Goal: Book appointment/travel/reservation

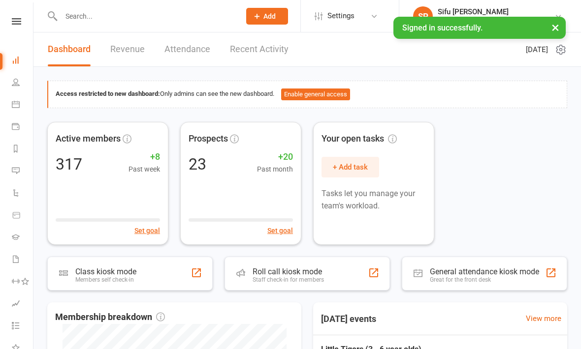
click at [24, 19] on link at bounding box center [16, 21] width 35 height 6
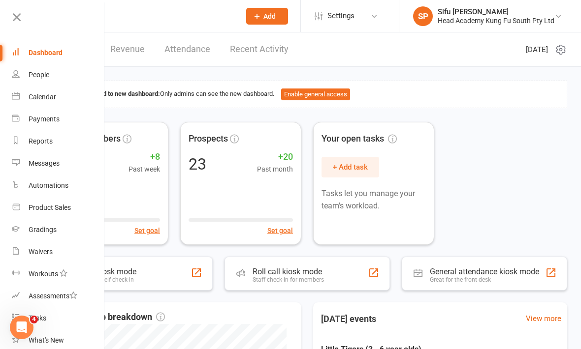
click at [61, 99] on link "Calendar" at bounding box center [58, 97] width 93 height 22
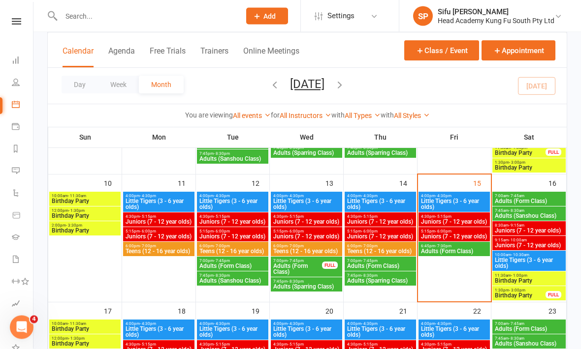
scroll to position [290, 0]
click at [467, 203] on span "Little Tigers (3 - 6 year olds)" at bounding box center [453, 204] width 67 height 12
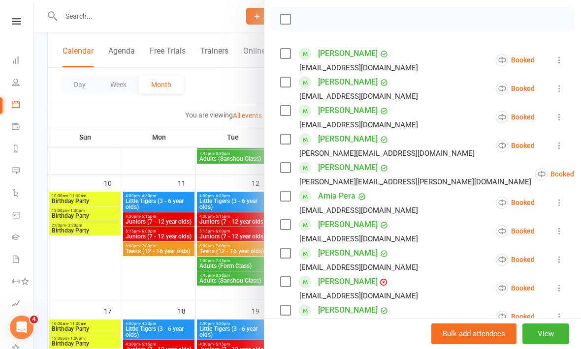
scroll to position [137, 0]
click at [284, 52] on label at bounding box center [285, 54] width 10 height 10
click at [286, 80] on label at bounding box center [285, 83] width 10 height 10
click at [285, 227] on label at bounding box center [285, 225] width 10 height 10
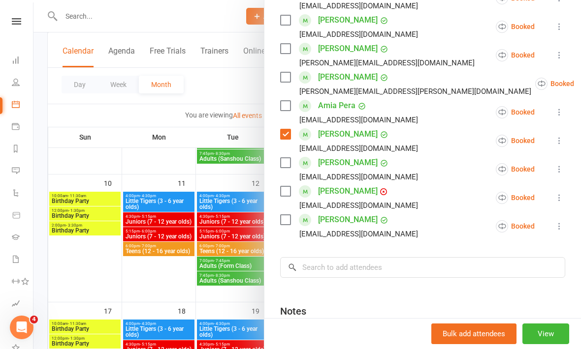
scroll to position [228, 0]
click at [287, 193] on label at bounding box center [285, 191] width 10 height 10
click at [290, 225] on label at bounding box center [285, 220] width 10 height 10
click at [362, 268] on input "search" at bounding box center [422, 267] width 285 height 21
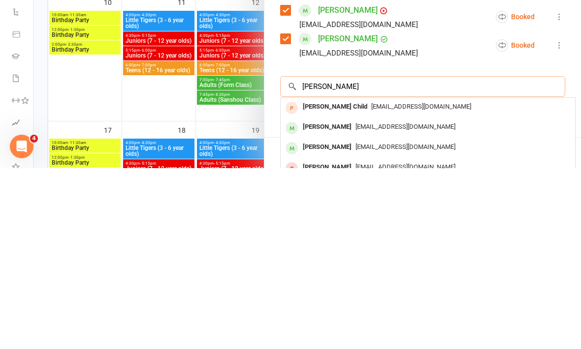
type input "[PERSON_NAME]"
click at [371, 284] on span "[EMAIL_ADDRESS][DOMAIN_NAME]" at bounding box center [421, 287] width 100 height 7
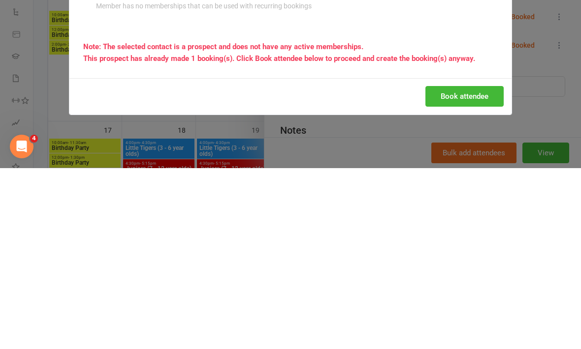
scroll to position [471, 0]
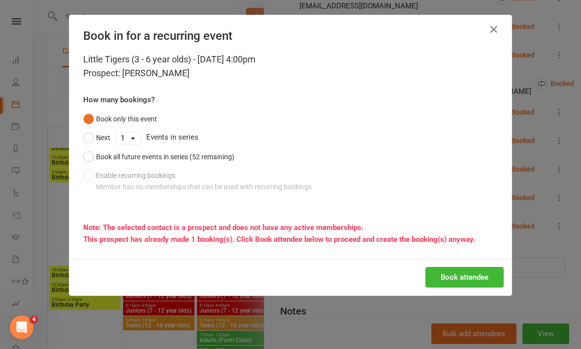
click at [476, 275] on button "Book attendee" at bounding box center [464, 277] width 78 height 21
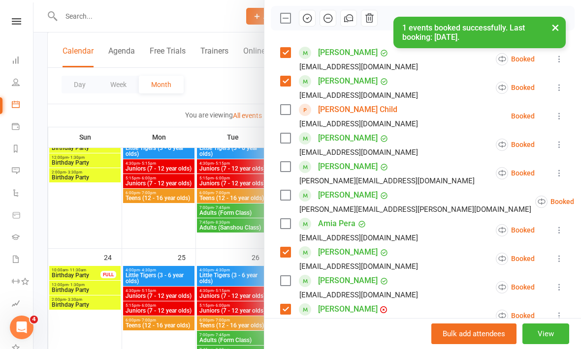
scroll to position [139, 0]
click at [281, 107] on label at bounding box center [285, 109] width 10 height 10
click at [305, 16] on icon "button" at bounding box center [307, 17] width 11 height 11
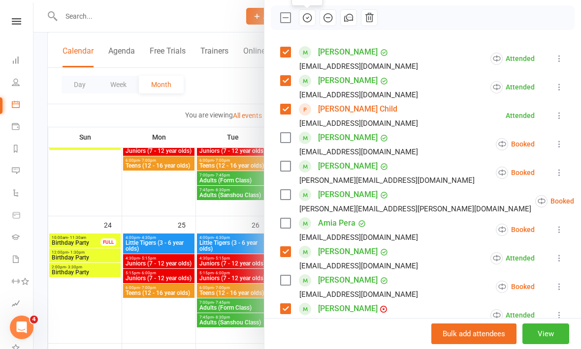
click at [285, 168] on label at bounding box center [285, 166] width 10 height 10
click at [307, 21] on icon "button" at bounding box center [307, 17] width 11 height 11
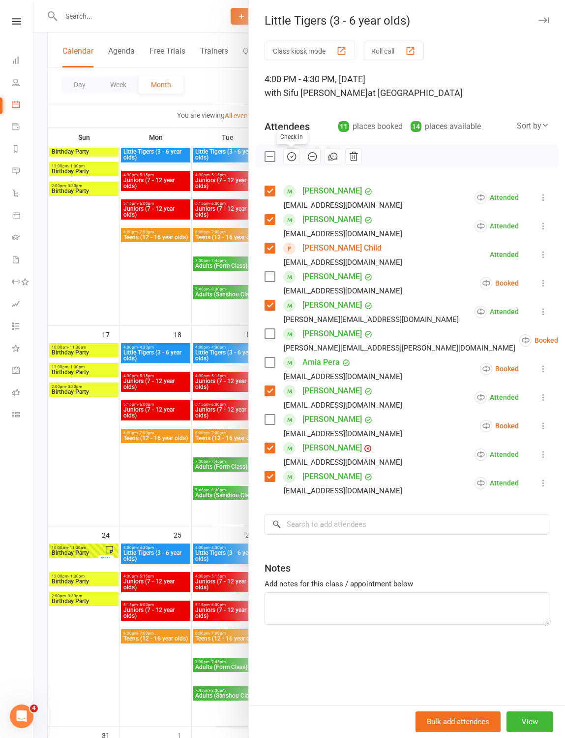
scroll to position [0, 0]
